Goal: Obtain resource: Download file/media

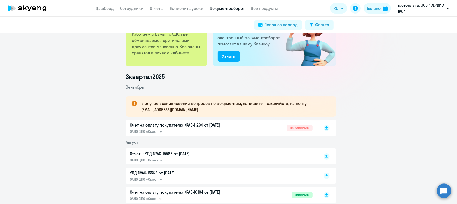
scroll to position [65, 0]
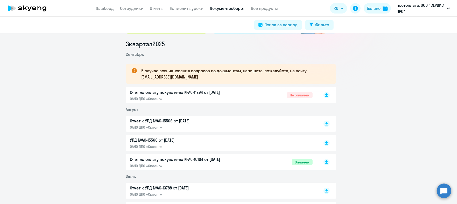
click at [168, 139] on p "УПД №AC-15566 от [DATE]" at bounding box center [184, 140] width 109 height 6
click at [170, 120] on p "Отчет к УПД №AC-15566 от [DATE]" at bounding box center [184, 121] width 109 height 6
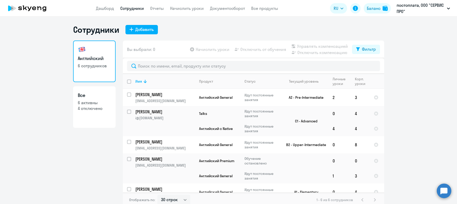
select select "30"
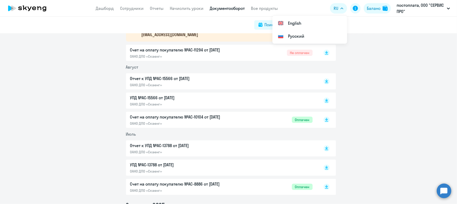
scroll to position [97, 0]
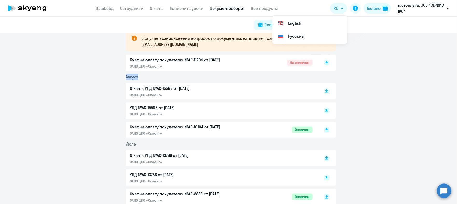
drag, startPoint x: 124, startPoint y: 75, endPoint x: 138, endPoint y: 75, distance: 13.5
click at [138, 75] on li "Август" at bounding box center [231, 77] width 210 height 6
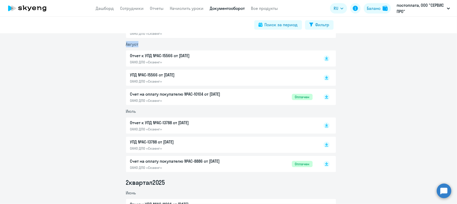
scroll to position [129, 0]
click at [164, 122] on p "Отчет к УПД №AC-13788 от [DATE]" at bounding box center [184, 123] width 109 height 6
click at [150, 54] on p "Отчет к УПД №AC-15566 от [DATE]" at bounding box center [184, 56] width 109 height 6
click at [149, 122] on p "Отчет к УПД №AC-13788 от [DATE]" at bounding box center [184, 123] width 109 height 6
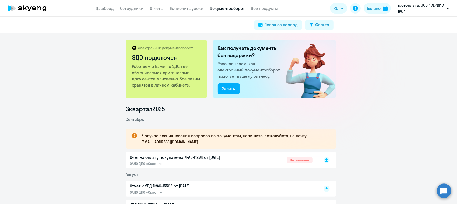
scroll to position [65, 0]
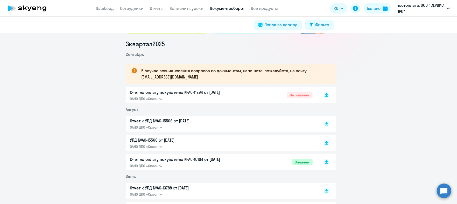
click at [165, 120] on p "Отчет к УПД №AC-15566 от [DATE]" at bounding box center [184, 121] width 109 height 6
